Goal: Task Accomplishment & Management: Complete application form

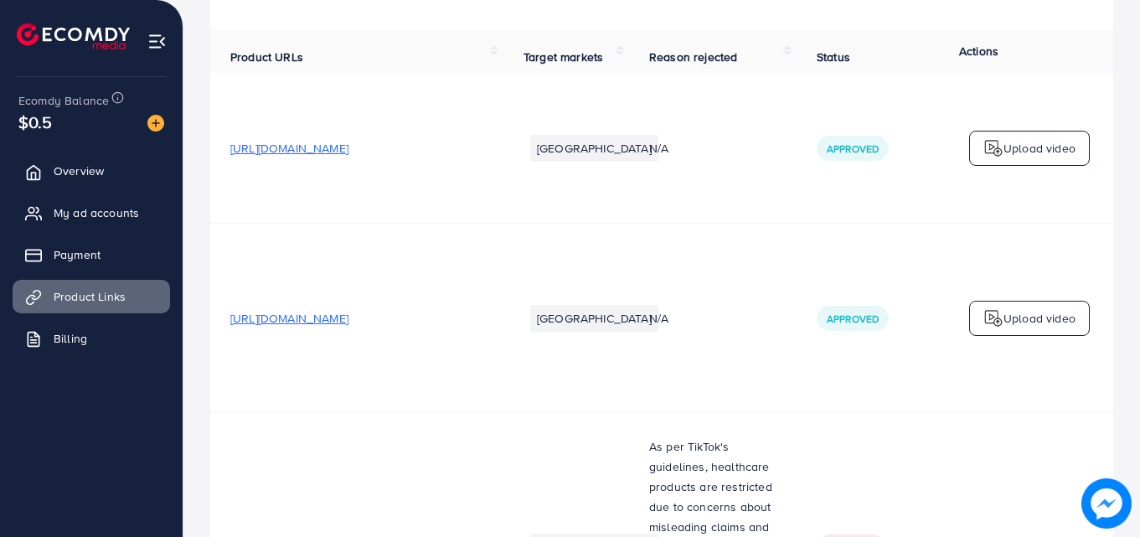
scroll to position [99, 0]
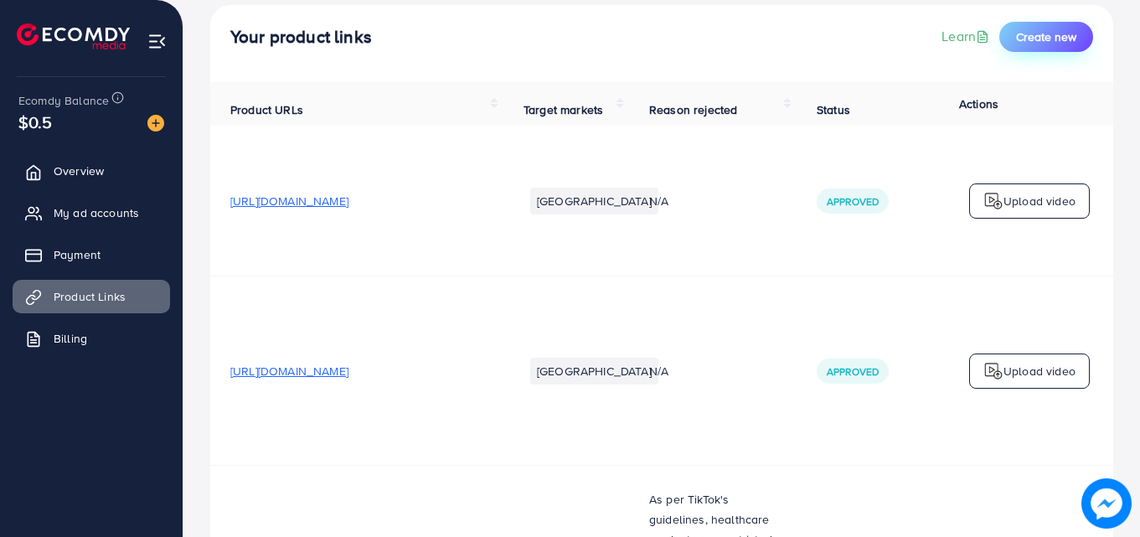
click at [1052, 35] on span "Create new" at bounding box center [1046, 36] width 60 height 17
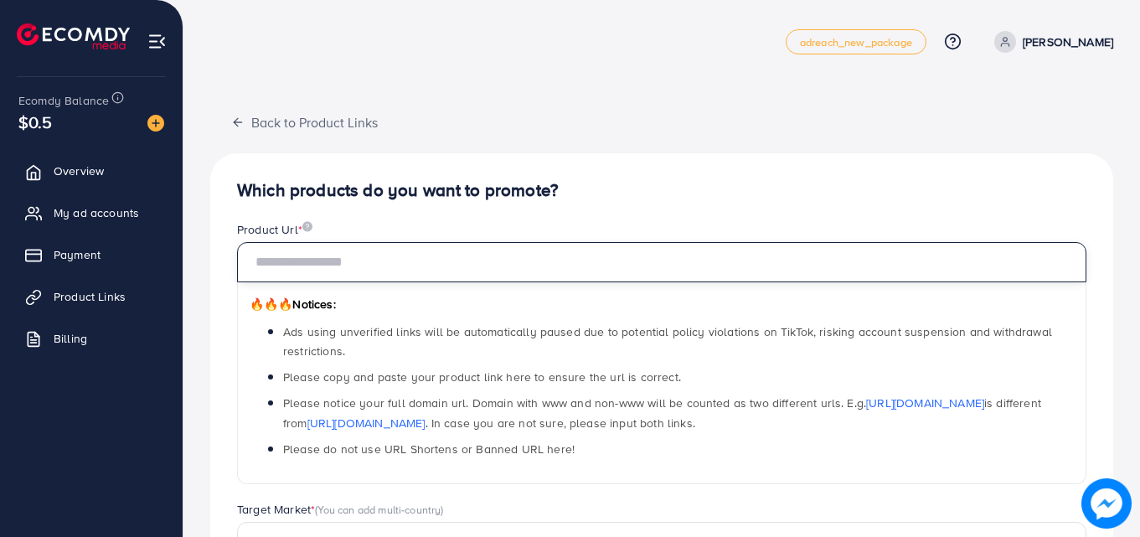
click at [657, 260] on input "text" at bounding box center [661, 262] width 849 height 40
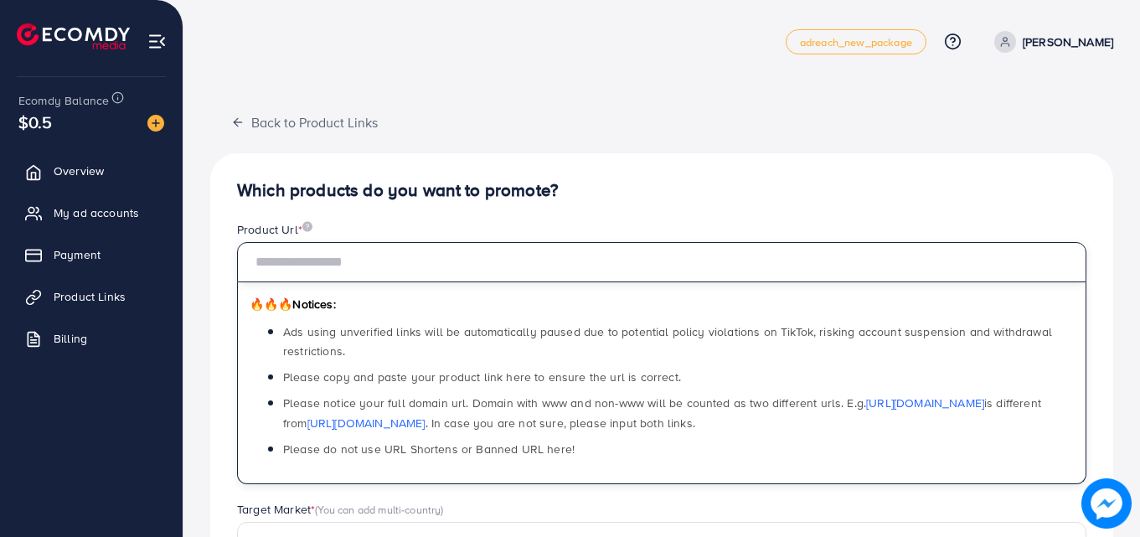
click at [547, 267] on input "text" at bounding box center [661, 262] width 849 height 40
click at [313, 249] on input "text" at bounding box center [661, 262] width 849 height 40
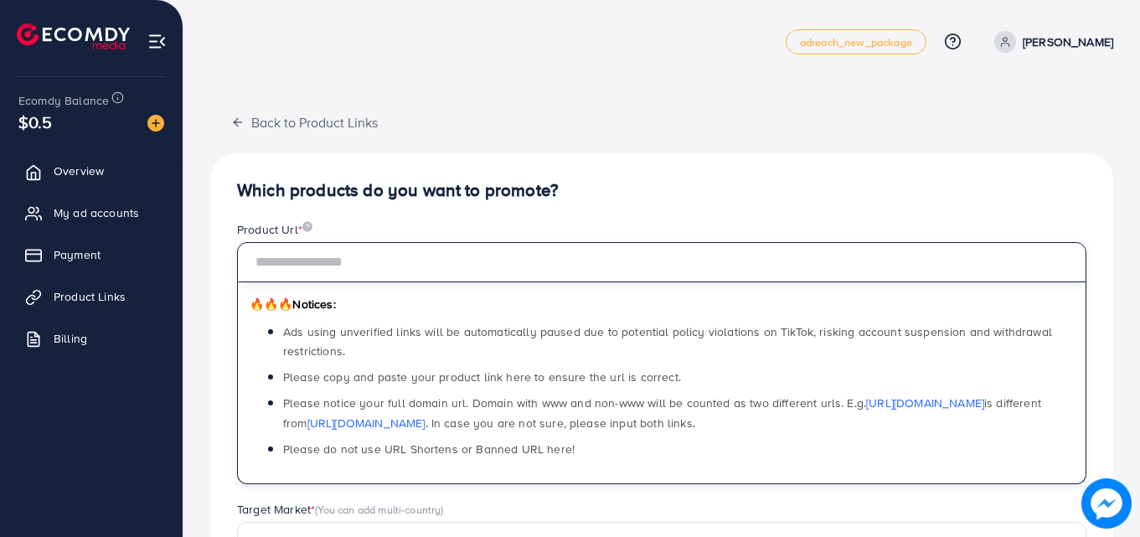
click at [313, 249] on input "text" at bounding box center [661, 262] width 849 height 40
paste input "**********"
type input "**********"
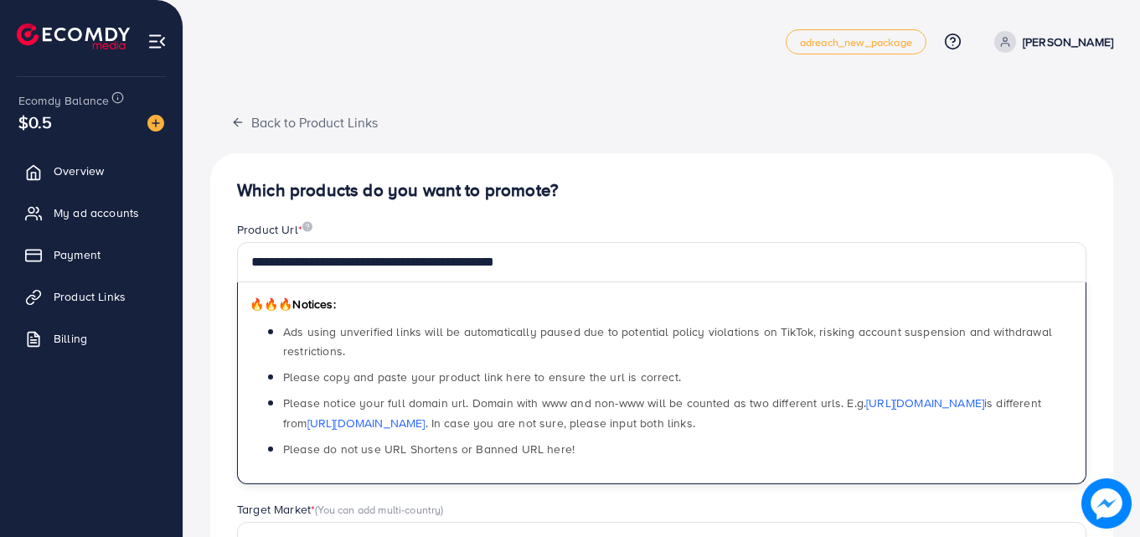
click at [645, 229] on div "Product Url *" at bounding box center [661, 231] width 849 height 21
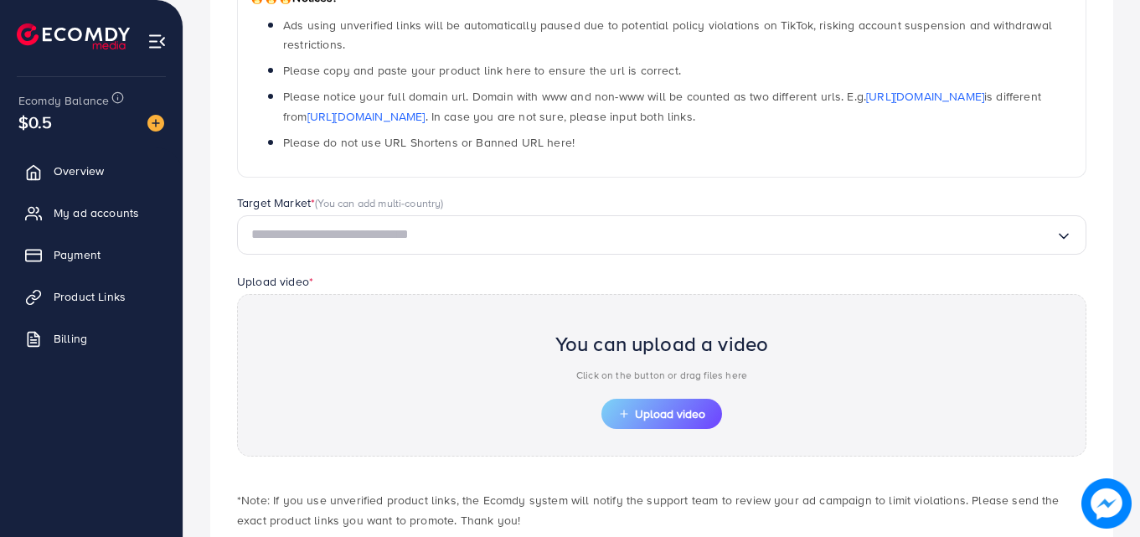
scroll to position [356, 0]
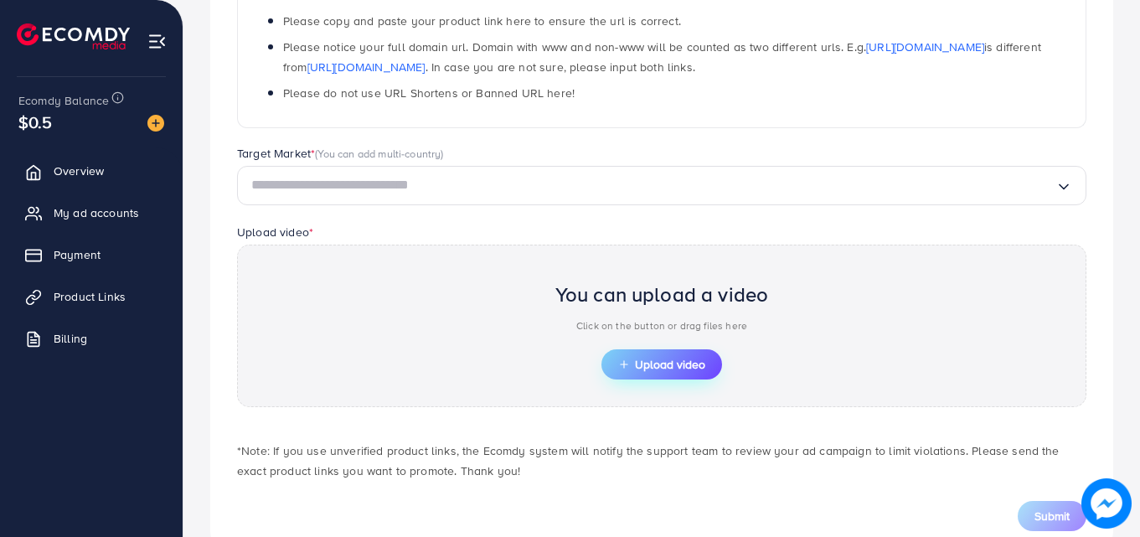
click at [644, 370] on span "Upload video" at bounding box center [661, 364] width 87 height 12
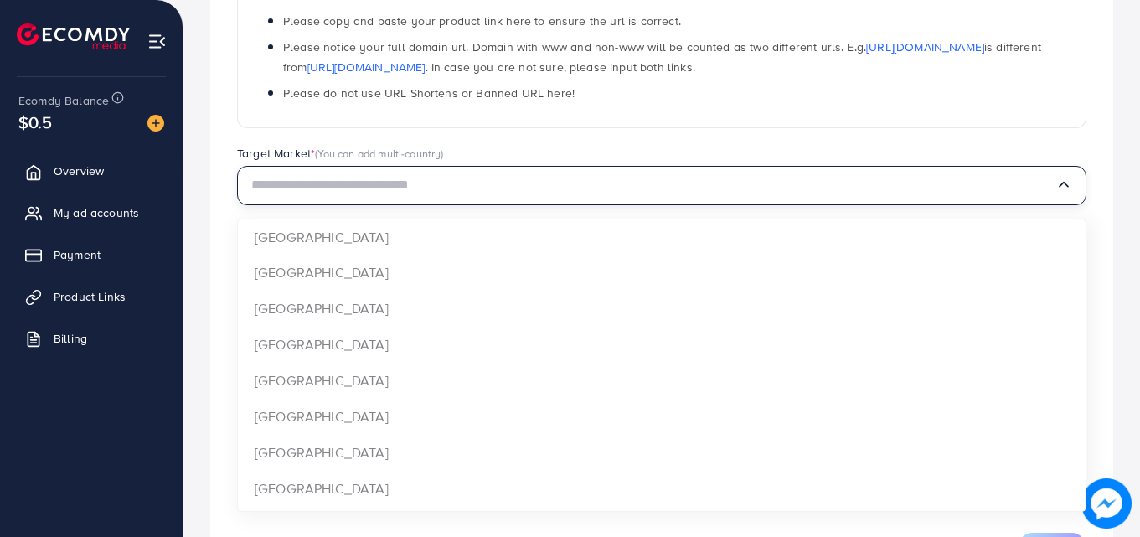
click at [553, 191] on input "Search for option" at bounding box center [653, 185] width 804 height 26
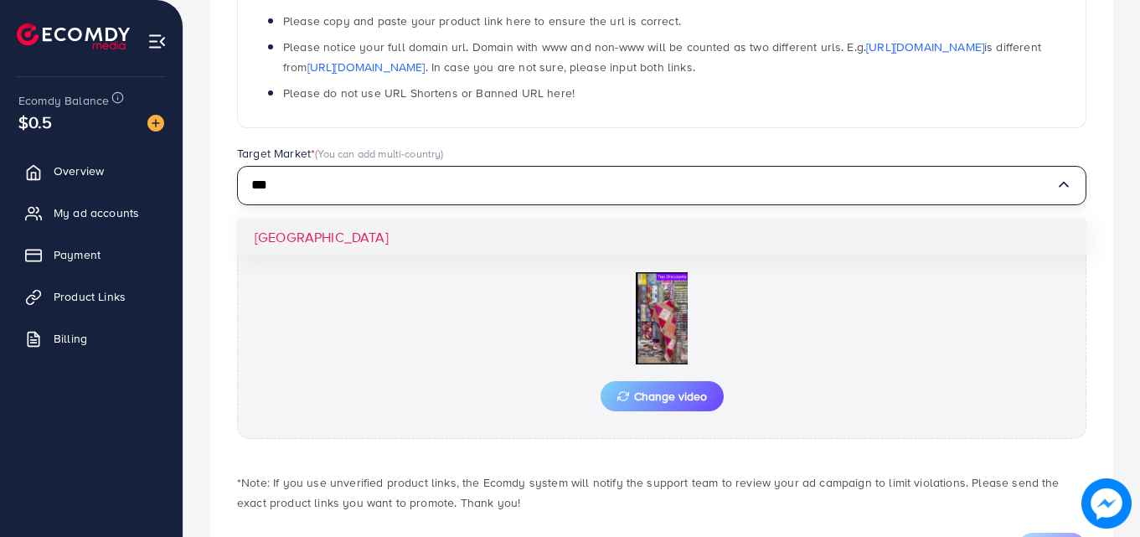
type input "***"
click at [491, 236] on div "**********" at bounding box center [661, 192] width 903 height 791
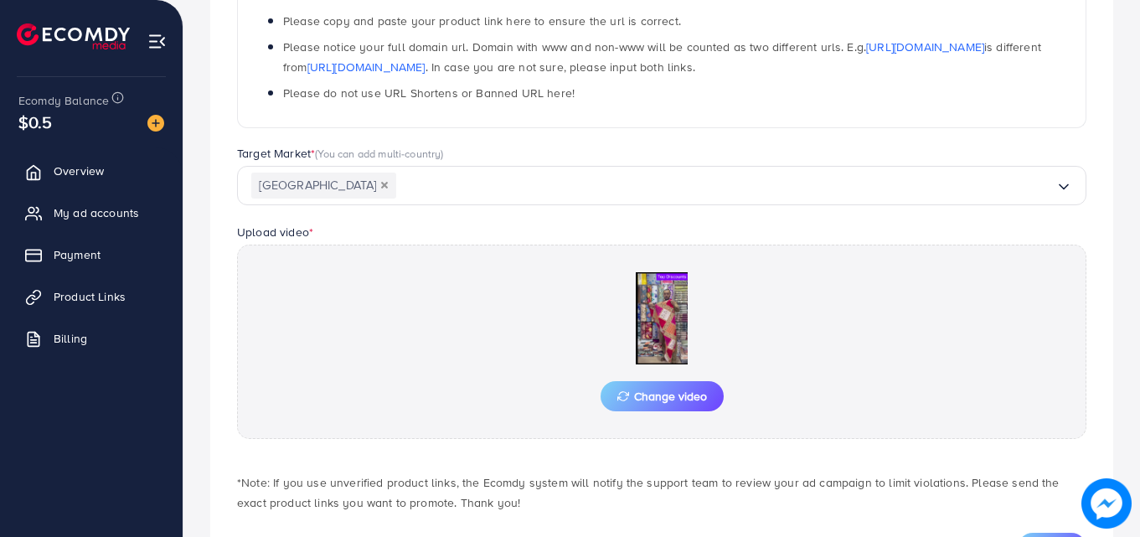
scroll to position [435, 0]
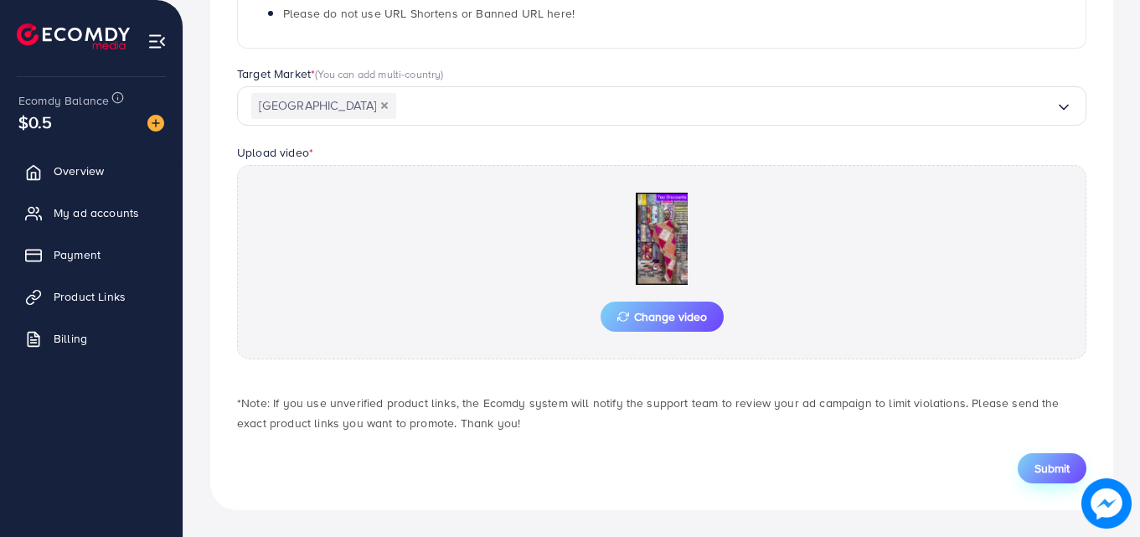
click at [1051, 476] on span "Submit" at bounding box center [1051, 468] width 35 height 17
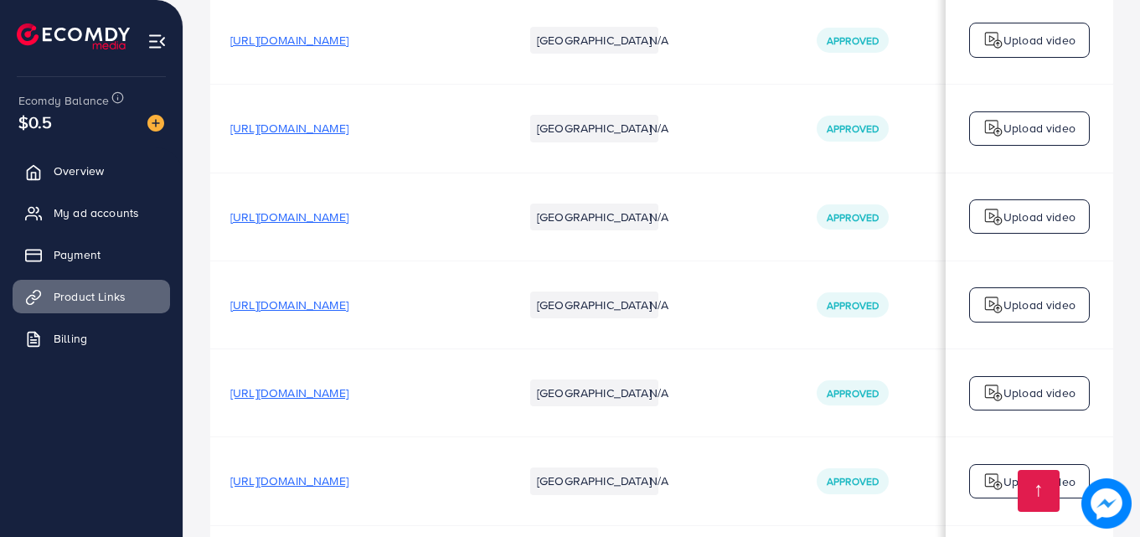
scroll to position [4268, 0]
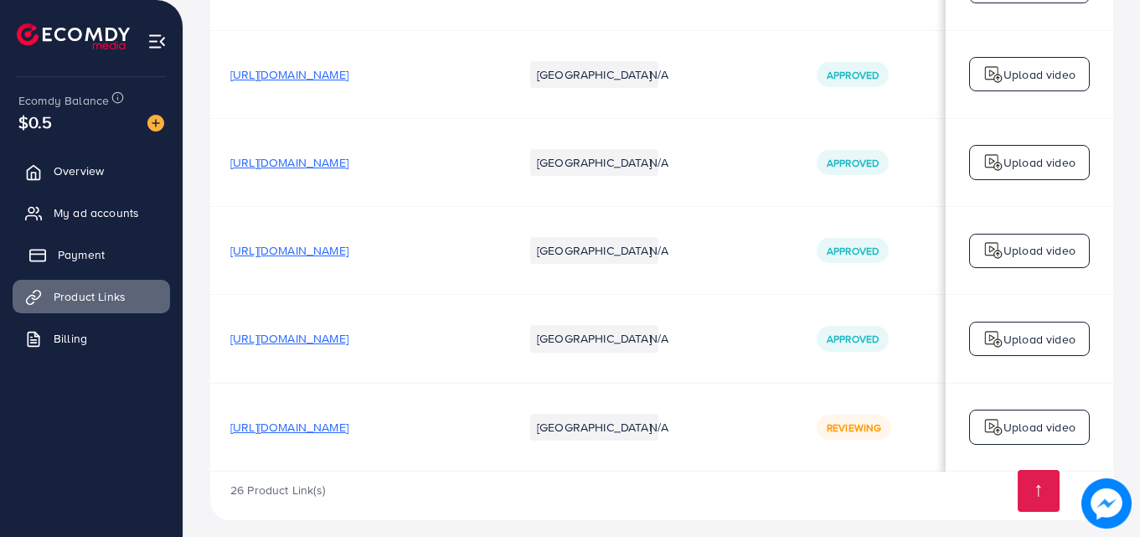
click at [75, 261] on span "Payment" at bounding box center [81, 254] width 47 height 17
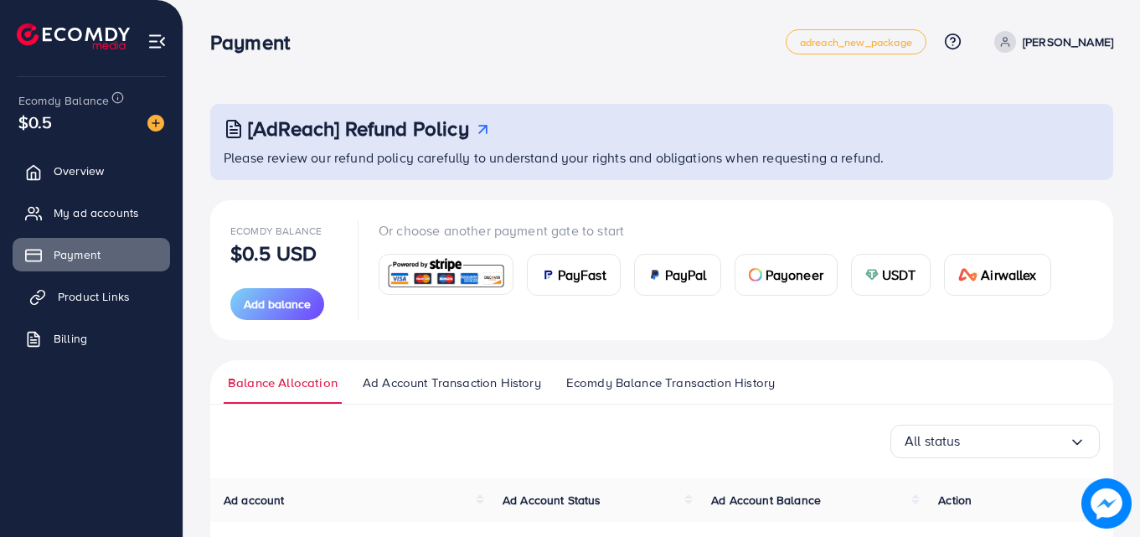
click at [65, 294] on span "Product Links" at bounding box center [94, 296] width 72 height 17
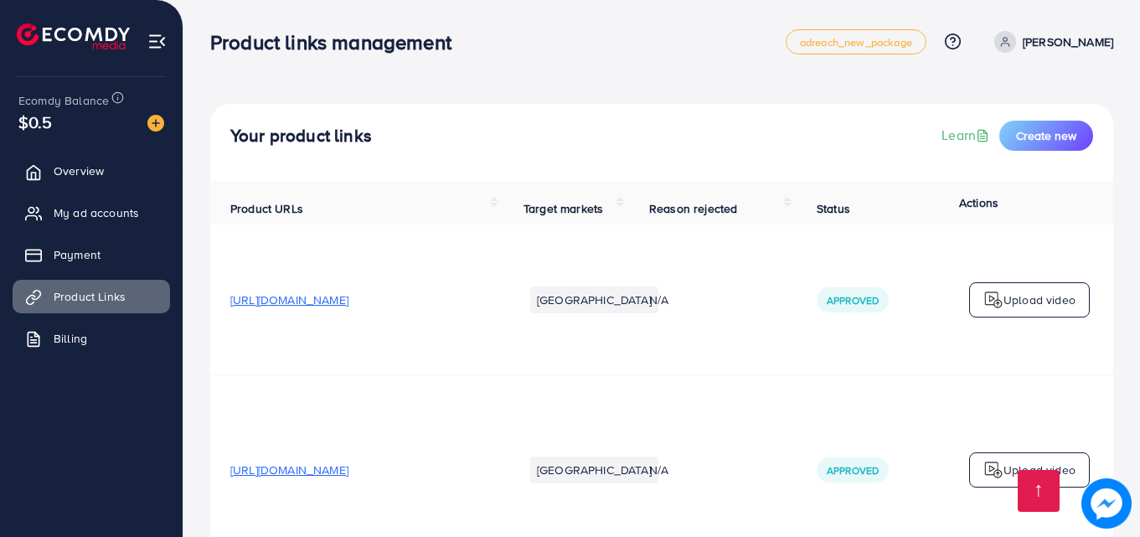
scroll to position [4268, 0]
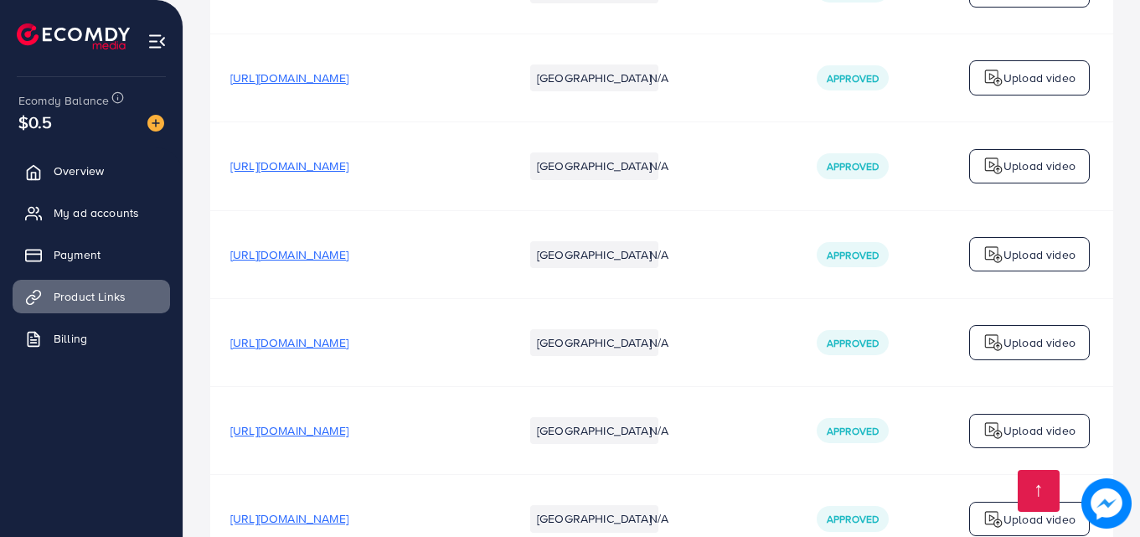
scroll to position [4268, 0]
